Goal: Complete application form: Complete application form

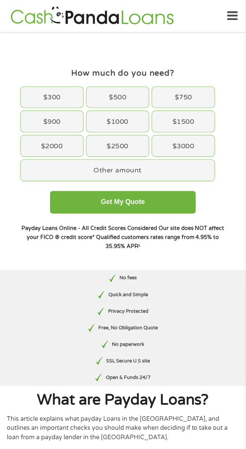
click at [33, 97] on div "$300" at bounding box center [52, 97] width 62 height 21
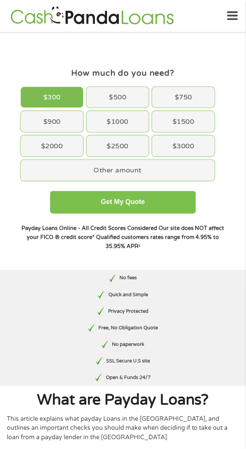
click at [85, 211] on button "Get My Quote" at bounding box center [123, 202] width 146 height 23
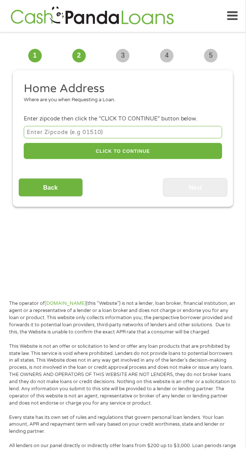
scroll to position [6, 0]
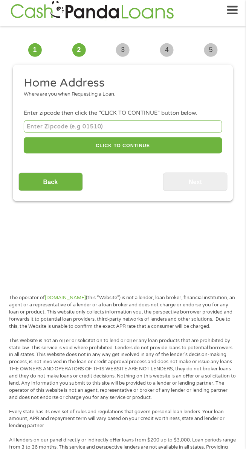
click at [53, 129] on input "number" at bounding box center [123, 126] width 198 height 12
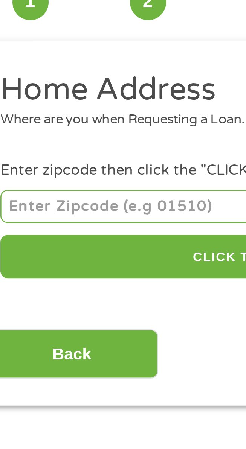
type input "43764"
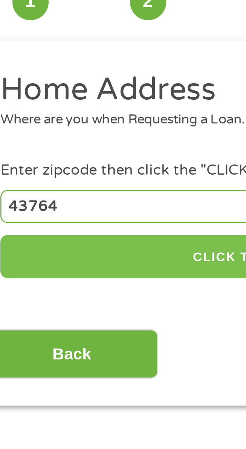
click at [52, 146] on button "CLICK TO CONTINUE" at bounding box center [123, 145] width 198 height 16
type input "43764"
type input "[GEOGRAPHIC_DATA]"
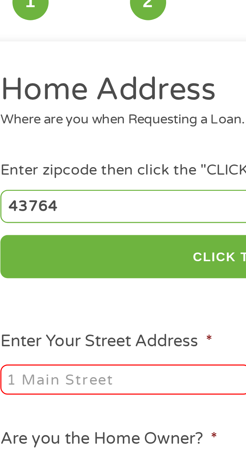
click at [38, 194] on input "Enter Your Street Address *" at bounding box center [71, 191] width 94 height 11
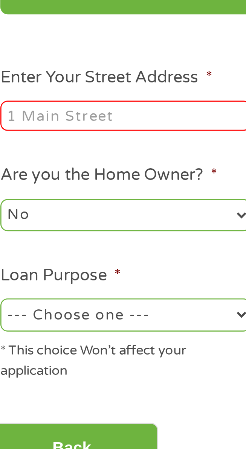
type input "[STREET_ADDRESS]"
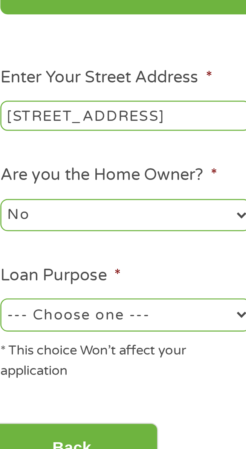
click at [41, 232] on select "No Yes" at bounding box center [71, 229] width 94 height 12
click at [24, 224] on select "No Yes" at bounding box center [71, 229] width 94 height 12
click at [43, 265] on select "--- Choose one --- Pay Bills Debt Consolidation Home Improvement Major Purchase…" at bounding box center [71, 266] width 94 height 12
select select "shorttermcash"
click at [24, 261] on select "--- Choose one --- Pay Bills Debt Consolidation Home Improvement Major Purchase…" at bounding box center [71, 266] width 94 height 12
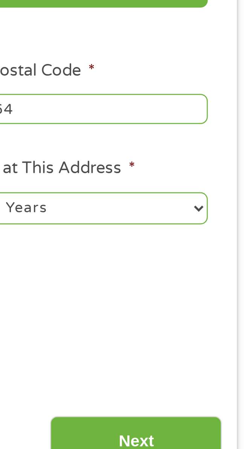
click at [188, 313] on input "Next" at bounding box center [195, 316] width 64 height 18
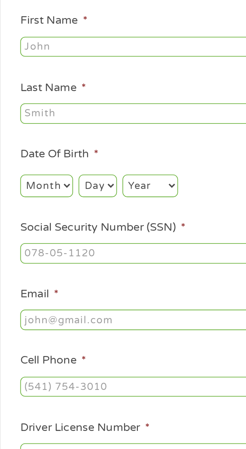
click at [36, 122] on input "First Name *" at bounding box center [123, 120] width 198 height 11
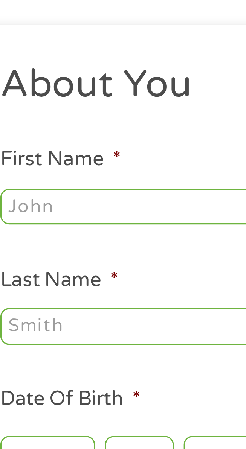
type input "[PERSON_NAME]"
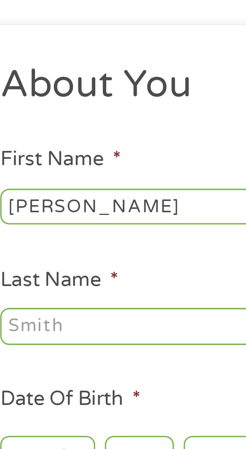
type input "[PERSON_NAME]"
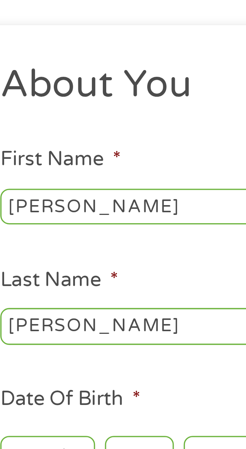
type input "[EMAIL_ADDRESS][DOMAIN_NAME]"
type input "[PHONE_NUMBER]"
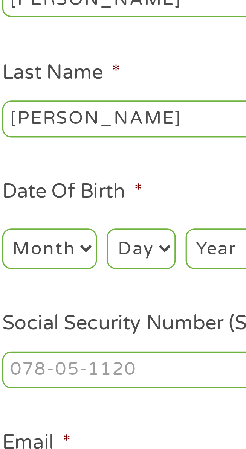
click at [43, 199] on select "Month 1 2 3 4 5 6 7 8 9 10 11 12" at bounding box center [38, 196] width 29 height 12
select select "3"
click at [24, 191] on select "Month 1 2 3 4 5 6 7 8 9 10 11 12" at bounding box center [38, 196] width 29 height 12
click at [65, 200] on select "Day 1 2 3 4 5 6 7 8 9 10 11 12 13 14 15 16 17 18 19 20 21 22 23 24 25 26 27 28 …" at bounding box center [66, 196] width 21 height 12
click at [56, 191] on select "Day 1 2 3 4 5 6 7 8 9 10 11 12 13 14 15 16 17 18 19 20 21 22 23 24 25 26 27 28 …" at bounding box center [66, 196] width 21 height 12
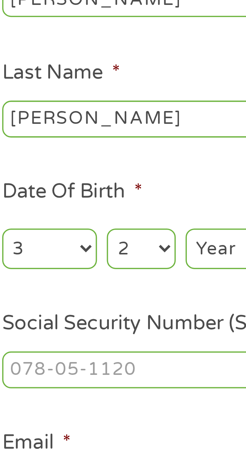
click at [67, 199] on select "Day 1 2 3 4 5 6 7 8 9 10 11 12 13 14 15 16 17 18 19 20 21 22 23 24 25 26 27 28 …" at bounding box center [66, 196] width 21 height 12
select select "27"
click at [56, 191] on select "Day 1 2 3 4 5 6 7 8 9 10 11 12 13 14 15 16 17 18 19 20 21 22 23 24 25 26 27 28 …" at bounding box center [66, 196] width 21 height 12
click at [90, 200] on select "Year [DATE] 2006 2005 2004 2003 2002 2001 2000 1999 1998 1997 1996 1995 1994 19…" at bounding box center [95, 196] width 30 height 12
select select "1972"
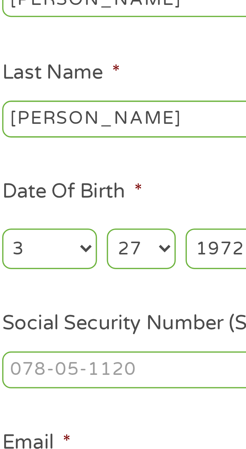
click at [80, 191] on select "Year [DATE] 2006 2005 2004 2003 2002 2001 2000 1999 1998 1997 1996 1995 1994 19…" at bounding box center [95, 196] width 30 height 12
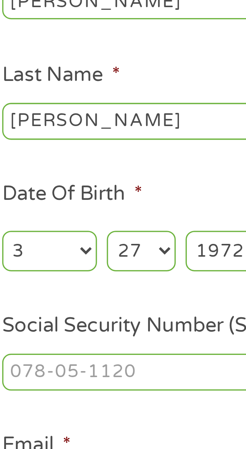
click at [39, 235] on input "Social Security Number (SSN) *" at bounding box center [123, 233] width 198 height 11
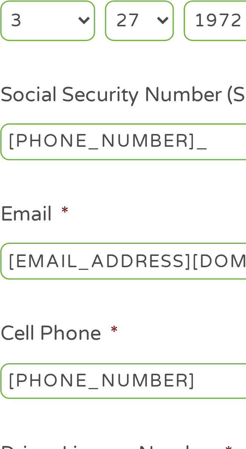
type input "900-76-4954"
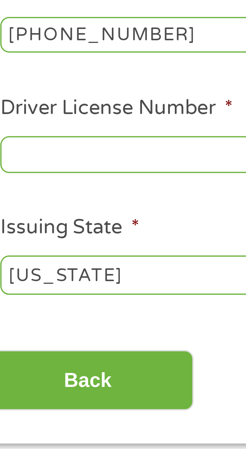
click at [36, 349] on input "Driver License Number *" at bounding box center [123, 343] width 198 height 11
click at [49, 348] on input "RR41u788" at bounding box center [123, 343] width 198 height 11
click at [44, 349] on input "RR41u788" at bounding box center [123, 343] width 198 height 11
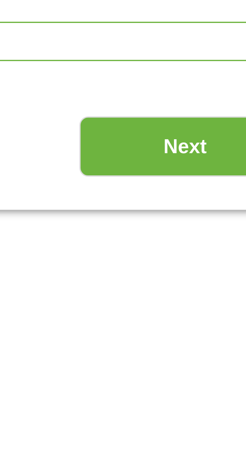
type input "RR417788"
click at [176, 418] on input "Next" at bounding box center [195, 412] width 64 height 18
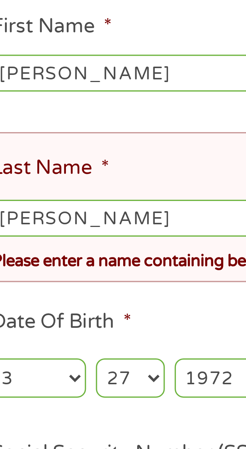
click at [50, 196] on input "[PERSON_NAME]" at bounding box center [123, 192] width 198 height 11
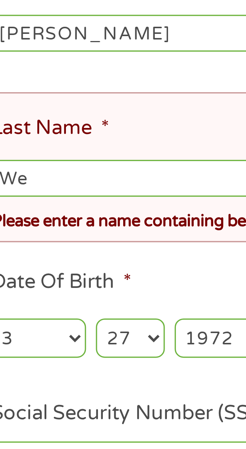
type input "W"
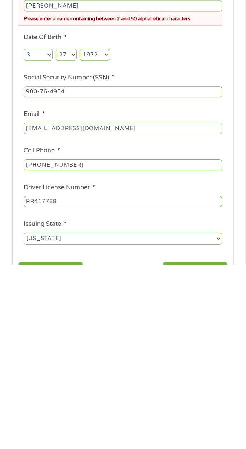
scroll to position [8, 0]
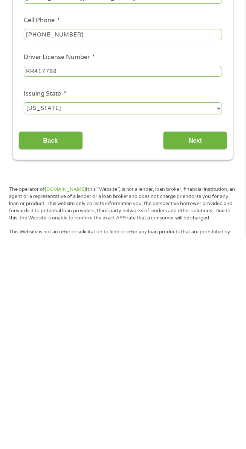
type input "[PERSON_NAME]"
click at [214, 361] on input "Next" at bounding box center [195, 352] width 64 height 18
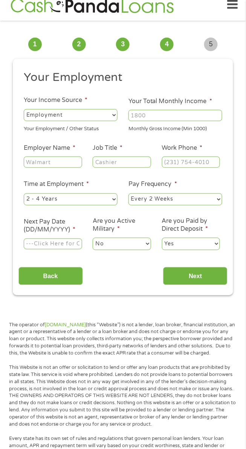
scroll to position [6, 0]
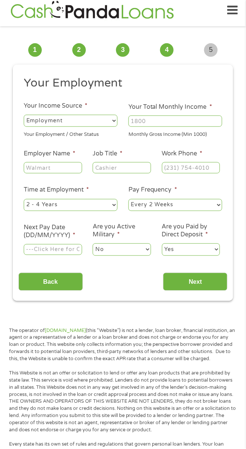
click at [243, 287] on section "1 Start 2 Your Home 3 About You 4 Employment 5 Banking 6 This field is hidden w…" at bounding box center [123, 169] width 246 height 286
click at [50, 123] on select "--- Choose one --- Employment [DEMOGRAPHIC_DATA] Benefits" at bounding box center [71, 121] width 94 height 12
click at [24, 115] on select "--- Choose one --- Employment [DEMOGRAPHIC_DATA] Benefits" at bounding box center [71, 121] width 94 height 12
click at [159, 122] on input "Your Total Monthly Income *" at bounding box center [175, 120] width 94 height 11
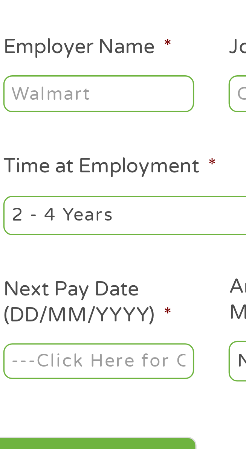
type input "6400"
click at [34, 170] on input "Employer Name *" at bounding box center [53, 167] width 58 height 11
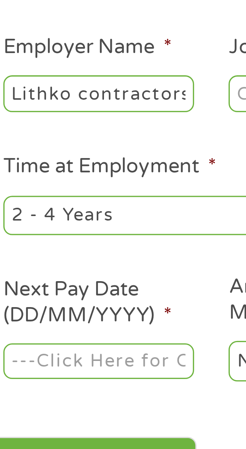
scroll to position [0, 2]
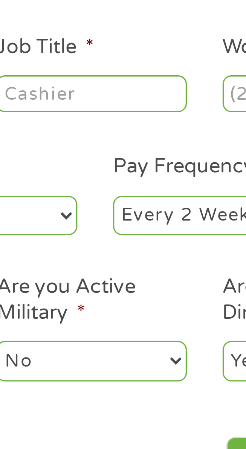
type input "Lithko contractors"
click at [108, 167] on input "Job Title *" at bounding box center [122, 167] width 58 height 11
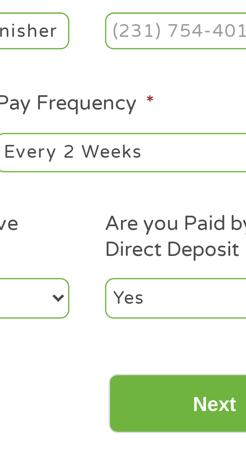
type input "Concrete Finisher"
click at [157, 208] on select "--- Choose one --- Every 2 Weeks Every Week Monthly Semi-Monthly" at bounding box center [175, 205] width 94 height 12
select select "weekly"
click at [128, 199] on select "--- Choose one --- Every 2 Weeks Every Week Monthly Semi-Monthly" at bounding box center [175, 205] width 94 height 12
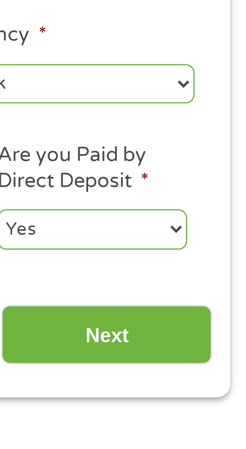
click at [184, 281] on input "Next" at bounding box center [195, 282] width 64 height 18
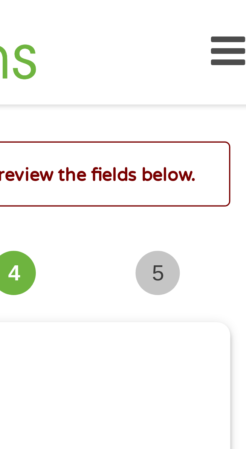
scroll to position [3, 3]
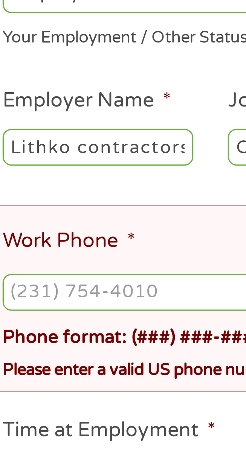
click at [40, 248] on input "Work Phone *" at bounding box center [123, 245] width 198 height 11
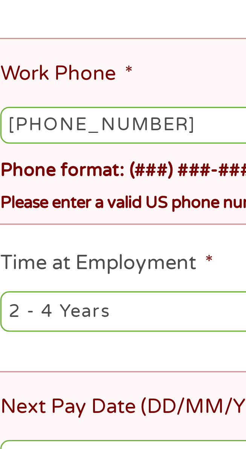
click at [74, 251] on input "[PHONE_NUMBER]" at bounding box center [123, 245] width 198 height 11
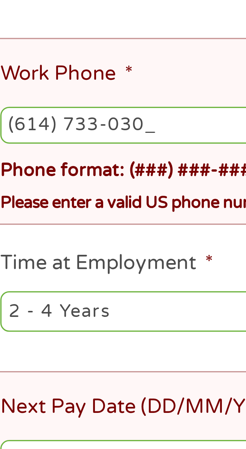
type input "[PHONE_NUMBER]"
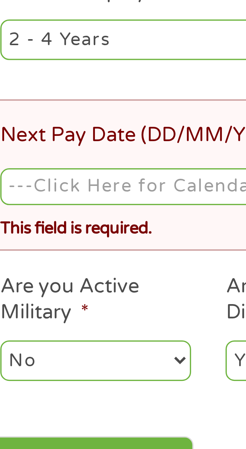
click at [39, 351] on input "Next Pay Date (DD/MM/YYYY) *" at bounding box center [123, 347] width 198 height 11
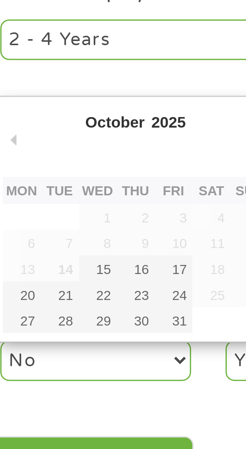
type input "[DATE]"
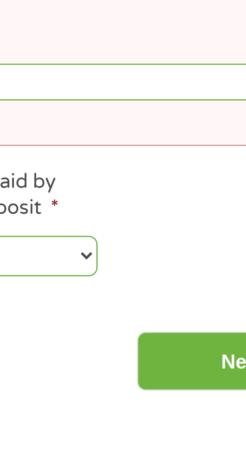
click at [179, 435] on input "Next" at bounding box center [195, 433] width 64 height 18
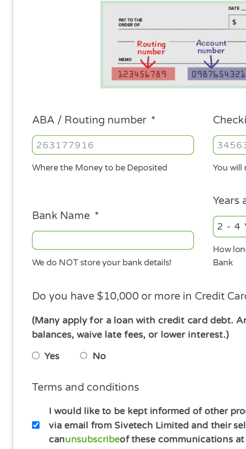
scroll to position [28, 0]
click at [39, 167] on input "ABA / Routing number *" at bounding box center [71, 170] width 94 height 11
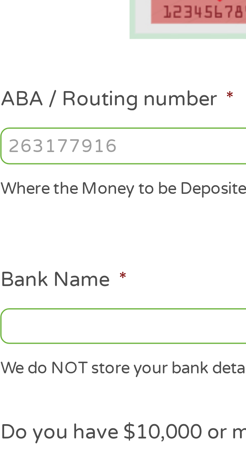
type input "031101279"
type input "THE BANCORP BANK"
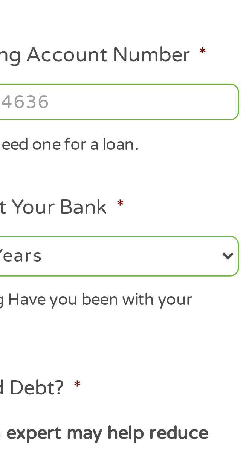
type input "031101279"
click at [170, 172] on input "Checking Account Number *" at bounding box center [175, 170] width 94 height 11
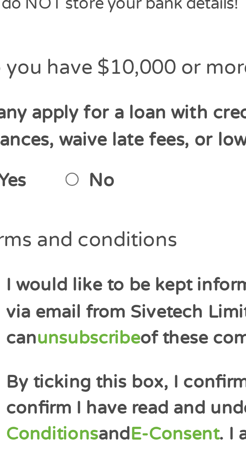
type input "766158755534"
click at [55, 294] on input "No" at bounding box center [54, 292] width 5 height 9
radio input "true"
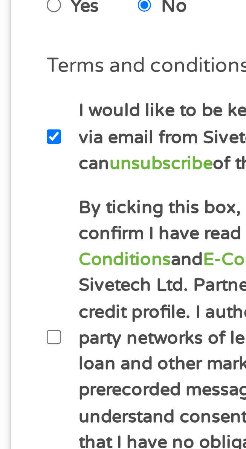
click at [25, 390] on input "By ticking this box, I confirm I am at least [DEMOGRAPHIC_DATA]. I confirm I ha…" at bounding box center [26, 393] width 5 height 9
checkbox input "true"
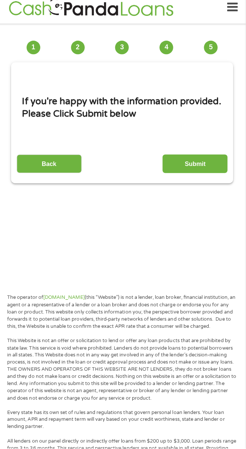
scroll to position [5, 0]
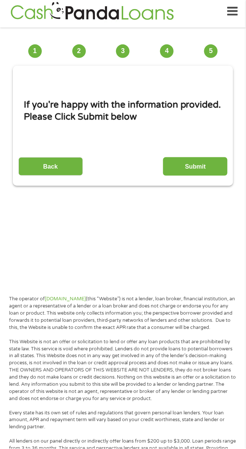
click at [205, 167] on input "Submit" at bounding box center [195, 166] width 64 height 18
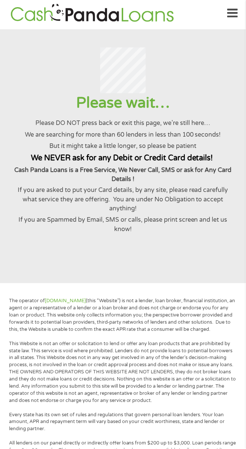
scroll to position [0, 0]
